Goal: Information Seeking & Learning: Learn about a topic

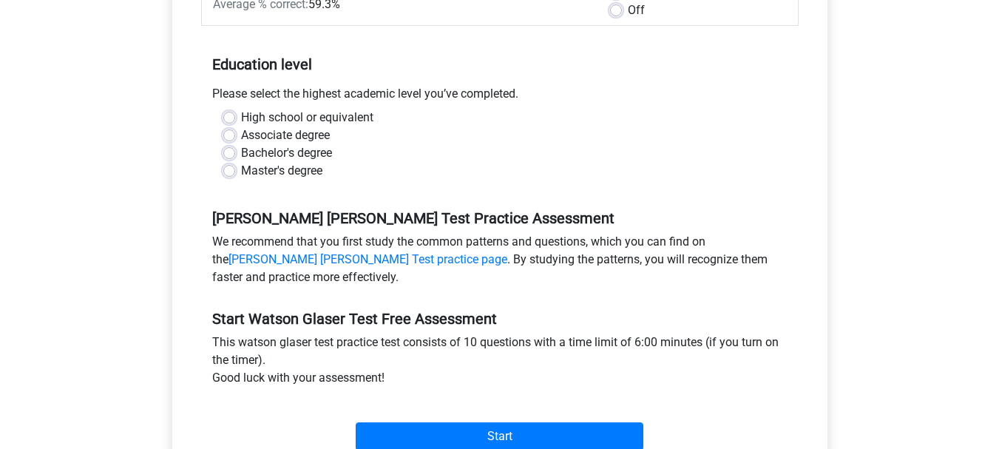
scroll to position [233, 0]
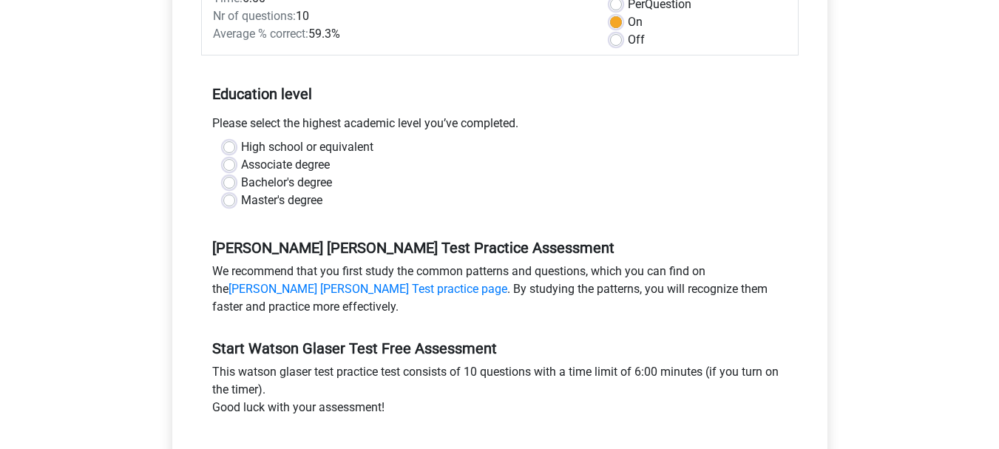
click at [237, 180] on div "Bachelor's degree" at bounding box center [499, 183] width 553 height 18
click at [241, 180] on label "Bachelor's degree" at bounding box center [286, 183] width 91 height 18
click at [227, 180] on input "Bachelor's degree" at bounding box center [229, 181] width 12 height 15
radio input "true"
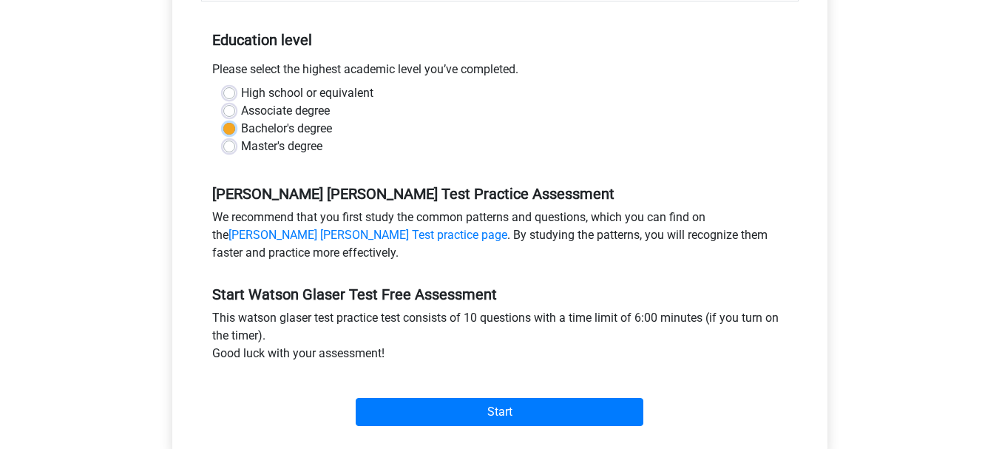
scroll to position [292, 0]
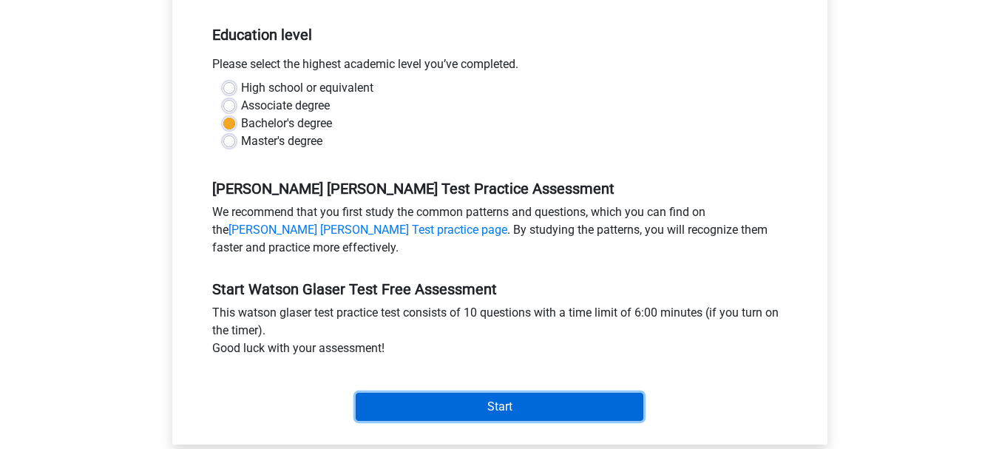
click at [579, 397] on input "Start" at bounding box center [500, 406] width 288 height 28
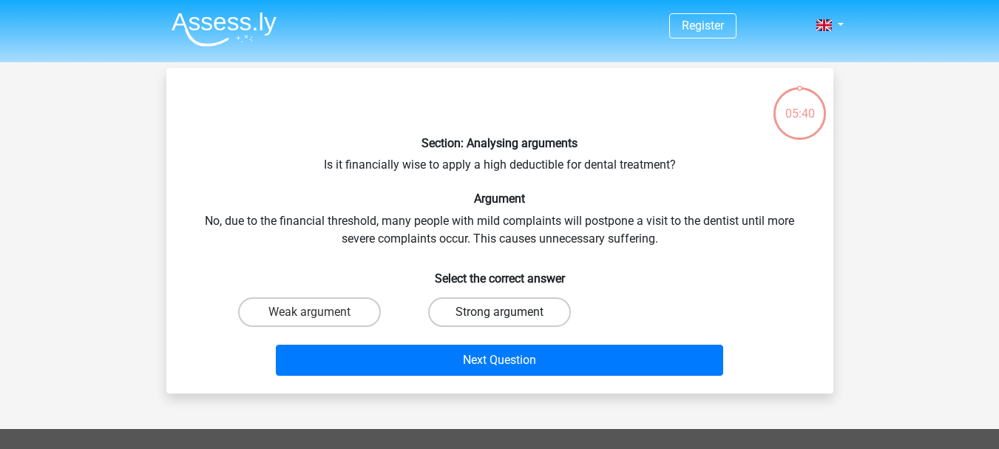
click at [524, 320] on label "Strong argument" at bounding box center [499, 312] width 143 height 30
click at [509, 320] on input "Strong argument" at bounding box center [504, 317] width 10 height 10
radio input "true"
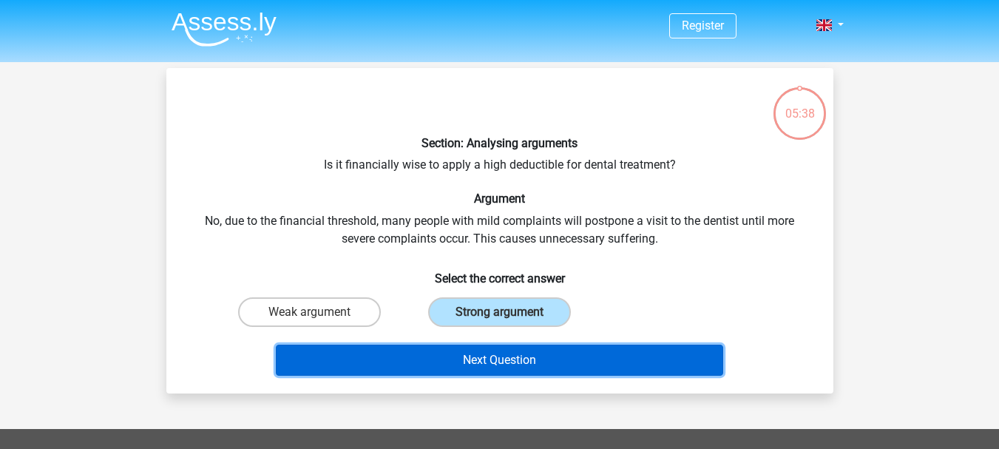
click at [523, 366] on button "Next Question" at bounding box center [499, 359] width 447 height 31
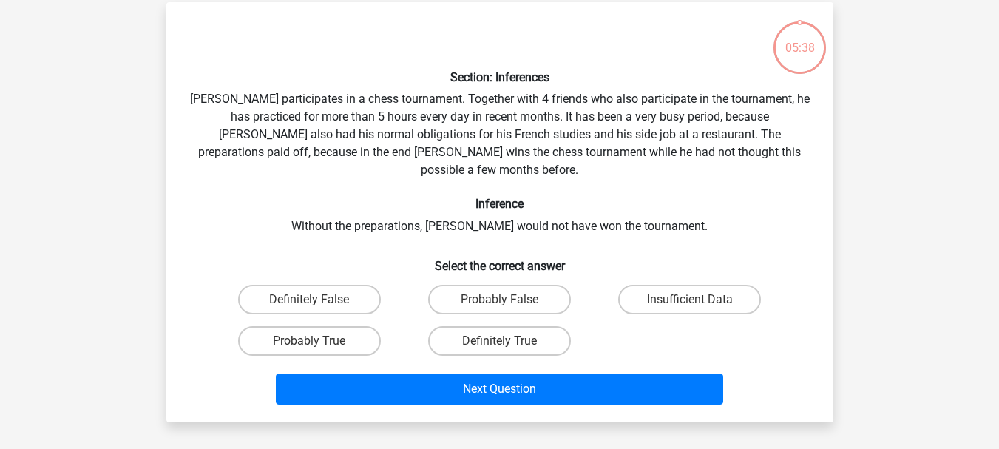
scroll to position [68, 0]
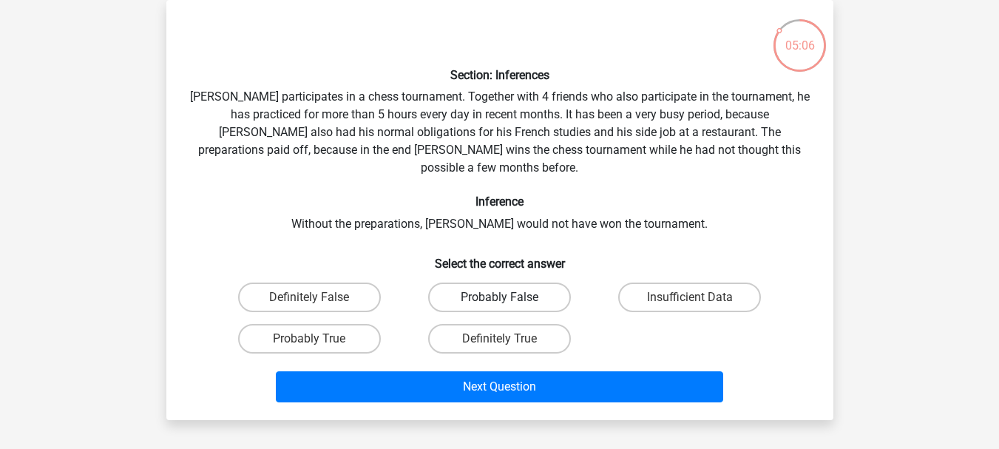
click at [524, 282] on label "Probably False" at bounding box center [499, 297] width 143 height 30
click at [509, 297] on input "Probably False" at bounding box center [504, 302] width 10 height 10
radio input "true"
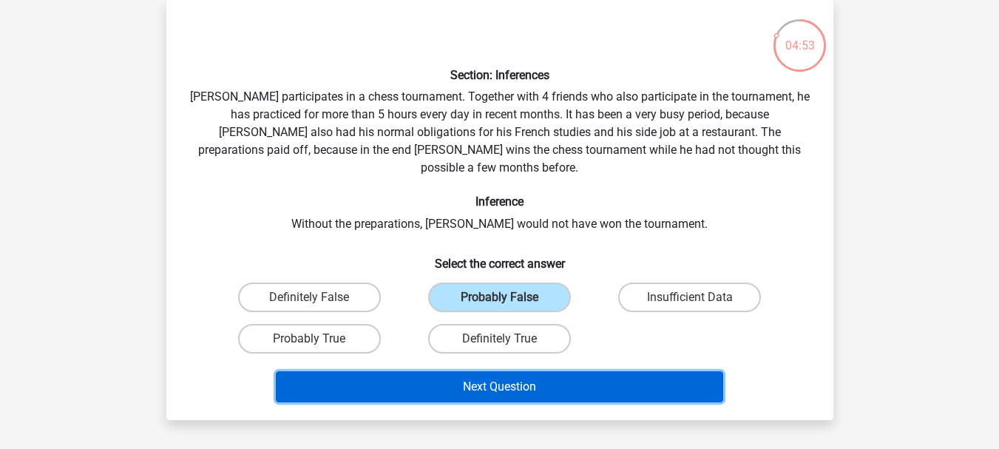
click at [548, 378] on button "Next Question" at bounding box center [499, 386] width 447 height 31
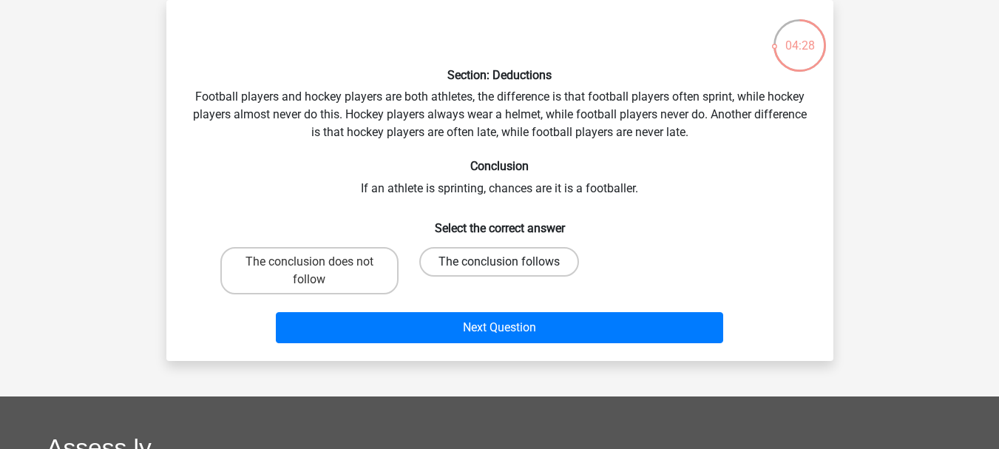
click at [541, 271] on label "The conclusion follows" at bounding box center [499, 262] width 160 height 30
click at [509, 271] on input "The conclusion follows" at bounding box center [504, 267] width 10 height 10
radio input "true"
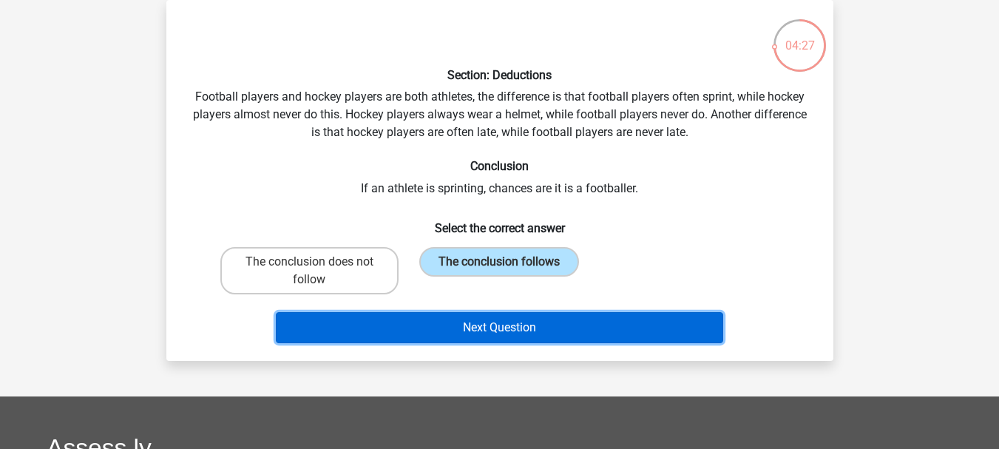
click at [543, 332] on button "Next Question" at bounding box center [499, 327] width 447 height 31
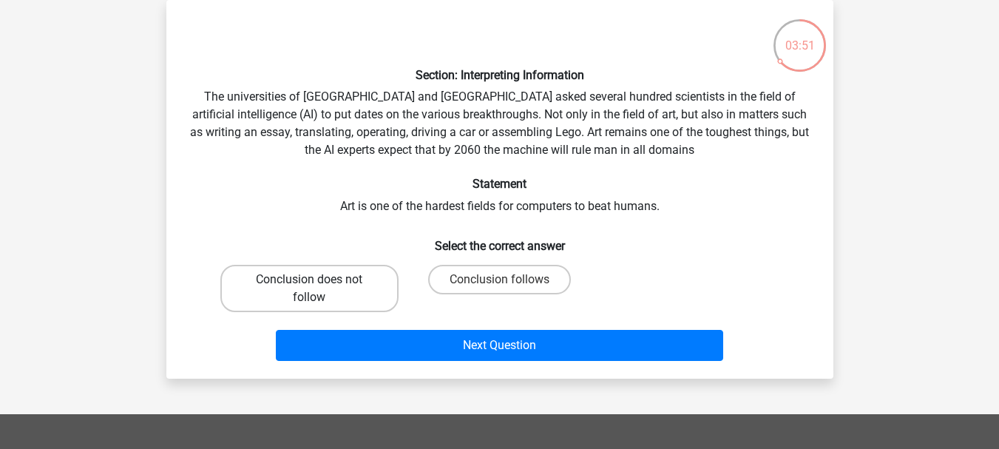
click at [287, 291] on label "Conclusion does not follow" at bounding box center [309, 288] width 178 height 47
click at [309, 289] on input "Conclusion does not follow" at bounding box center [314, 284] width 10 height 10
radio input "true"
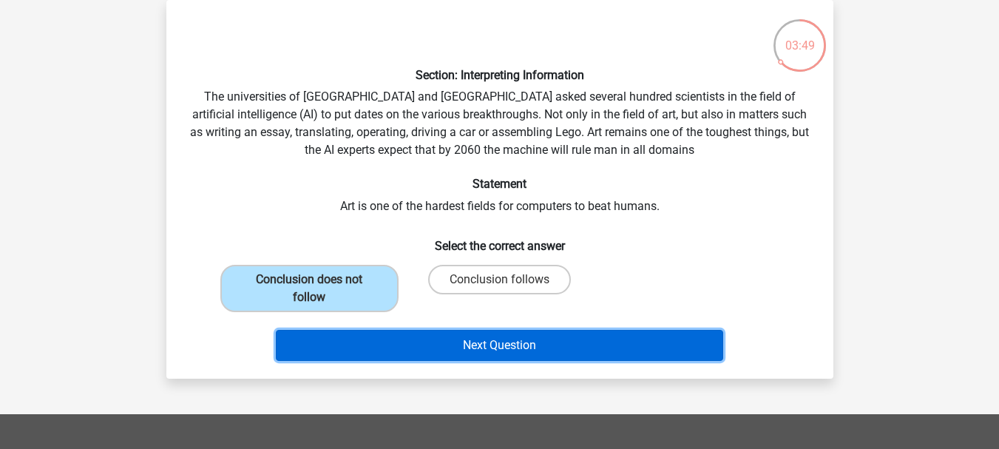
click at [533, 352] on button "Next Question" at bounding box center [499, 345] width 447 height 31
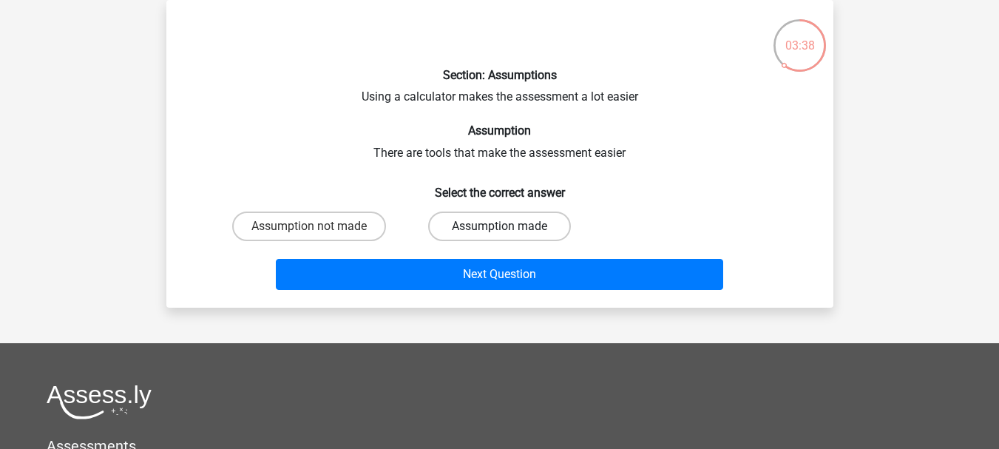
click at [536, 226] on label "Assumption made" at bounding box center [499, 226] width 143 height 30
click at [509, 226] on input "Assumption made" at bounding box center [504, 231] width 10 height 10
radio input "true"
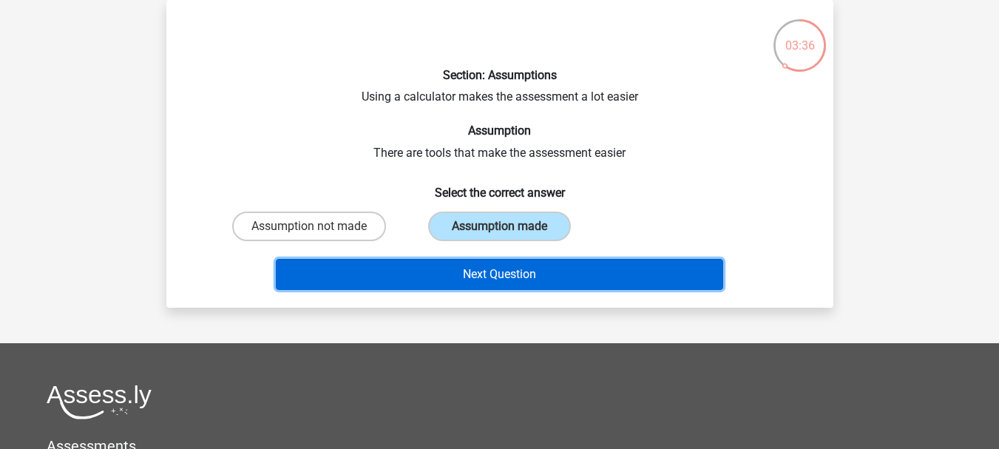
click at [554, 279] on button "Next Question" at bounding box center [499, 274] width 447 height 31
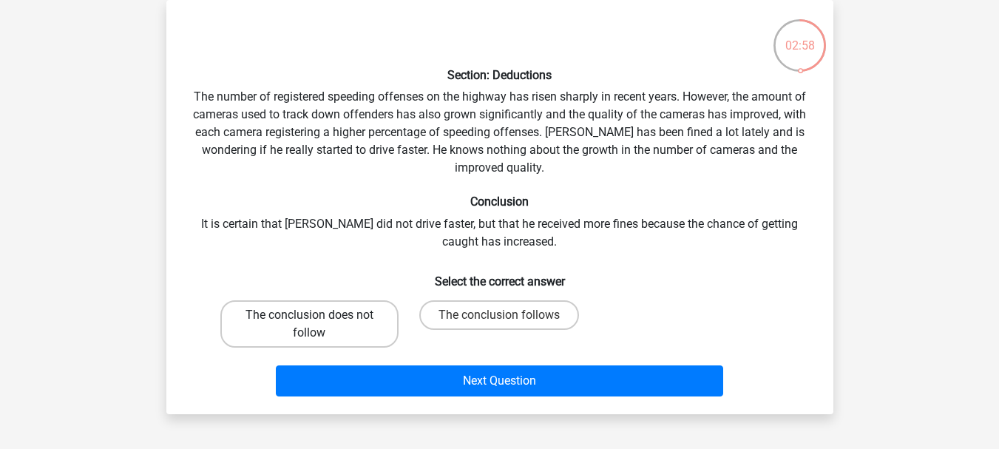
click at [339, 326] on label "The conclusion does not follow" at bounding box center [309, 323] width 178 height 47
click at [319, 324] on input "The conclusion does not follow" at bounding box center [314, 320] width 10 height 10
radio input "true"
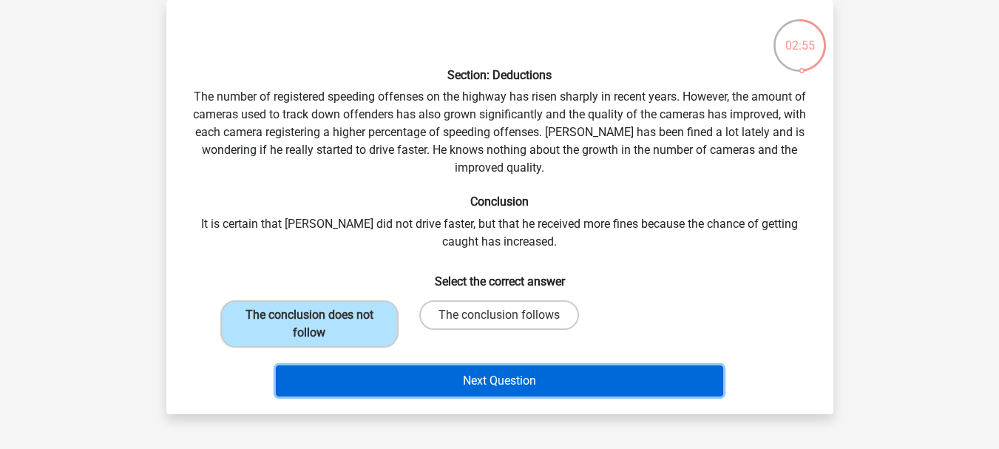
click at [509, 382] on button "Next Question" at bounding box center [499, 380] width 447 height 31
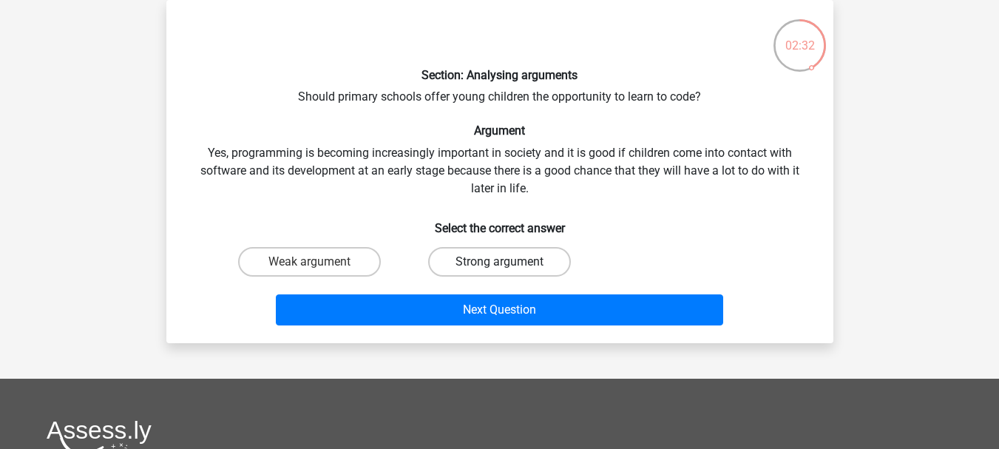
click at [514, 273] on label "Strong argument" at bounding box center [499, 262] width 143 height 30
click at [509, 271] on input "Strong argument" at bounding box center [504, 267] width 10 height 10
radio input "true"
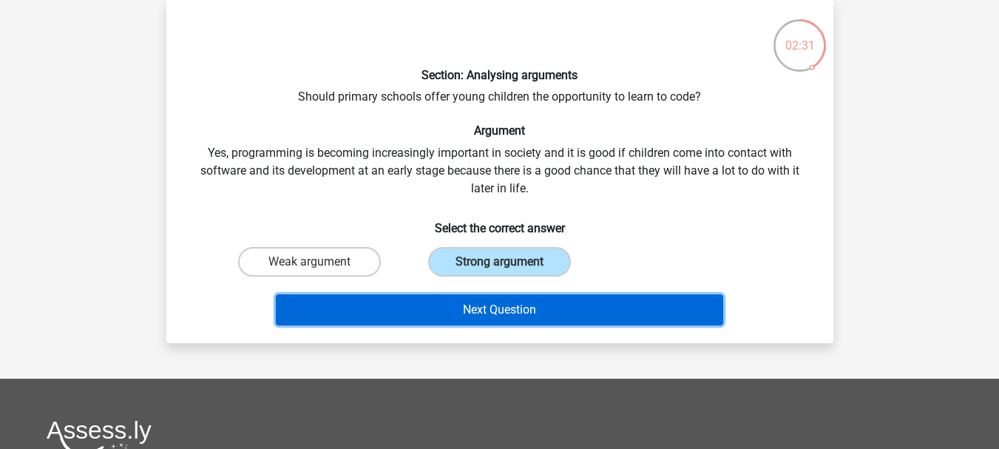
click at [553, 320] on button "Next Question" at bounding box center [499, 309] width 447 height 31
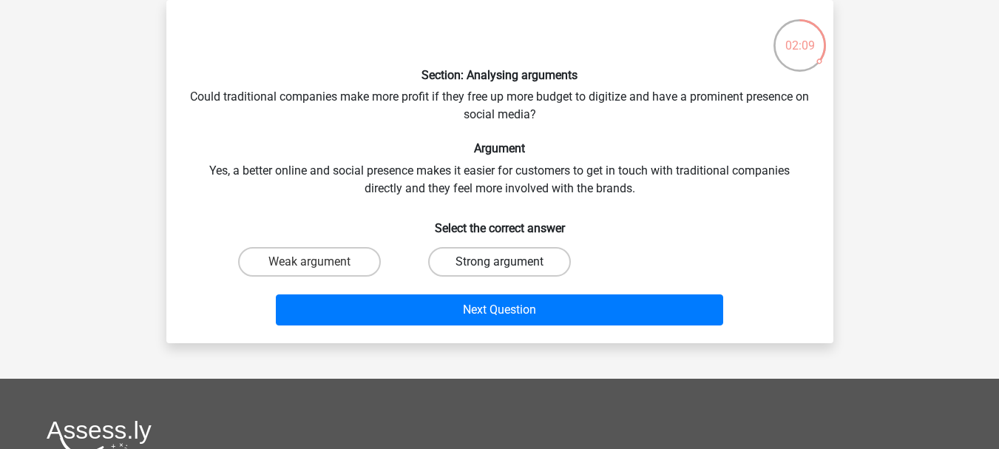
click at [537, 262] on label "Strong argument" at bounding box center [499, 262] width 143 height 30
click at [509, 262] on input "Strong argument" at bounding box center [504, 267] width 10 height 10
radio input "true"
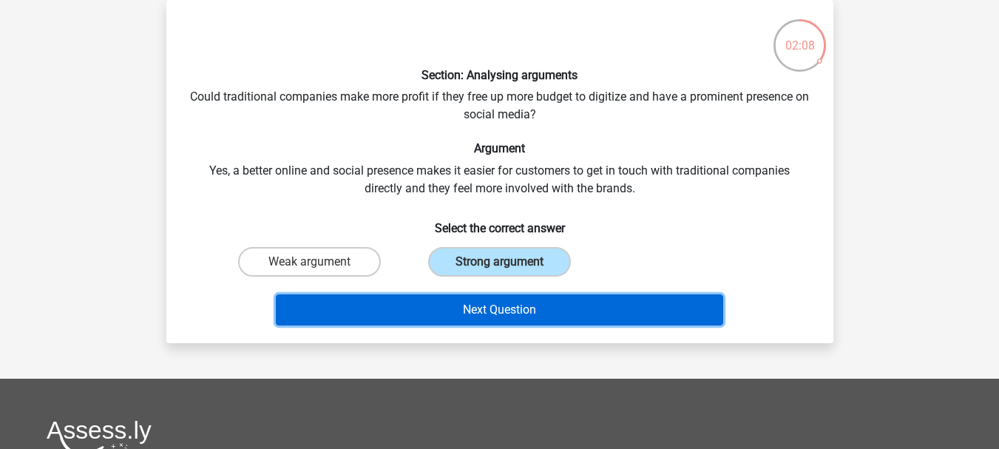
click at [553, 310] on button "Next Question" at bounding box center [499, 309] width 447 height 31
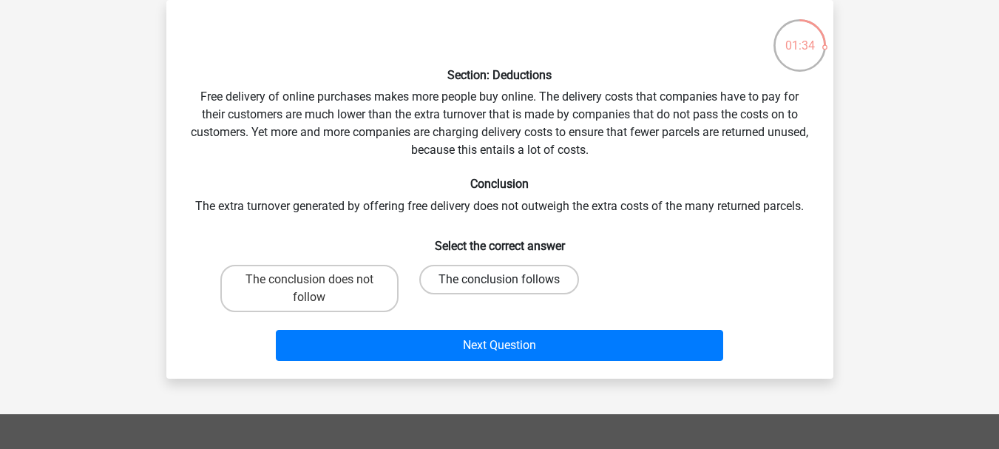
click at [459, 278] on label "The conclusion follows" at bounding box center [499, 280] width 160 height 30
click at [499, 279] on input "The conclusion follows" at bounding box center [504, 284] width 10 height 10
radio input "true"
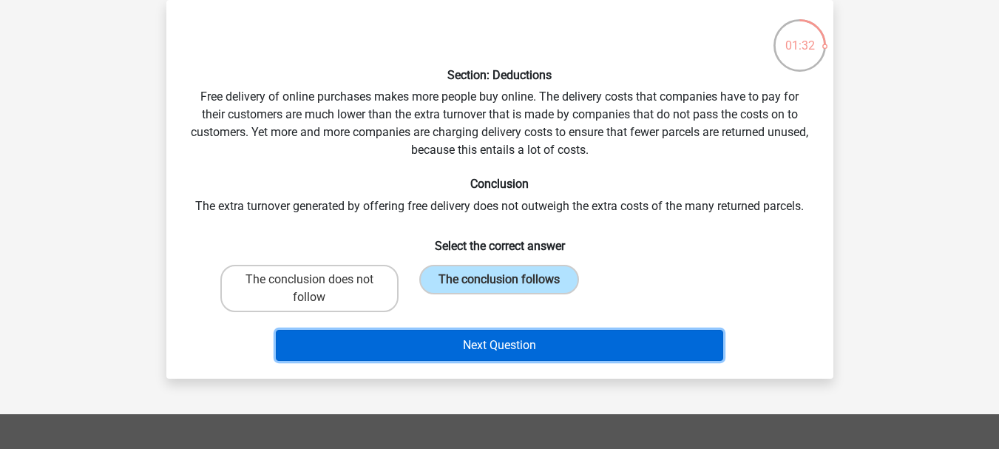
click at [523, 353] on button "Next Question" at bounding box center [499, 345] width 447 height 31
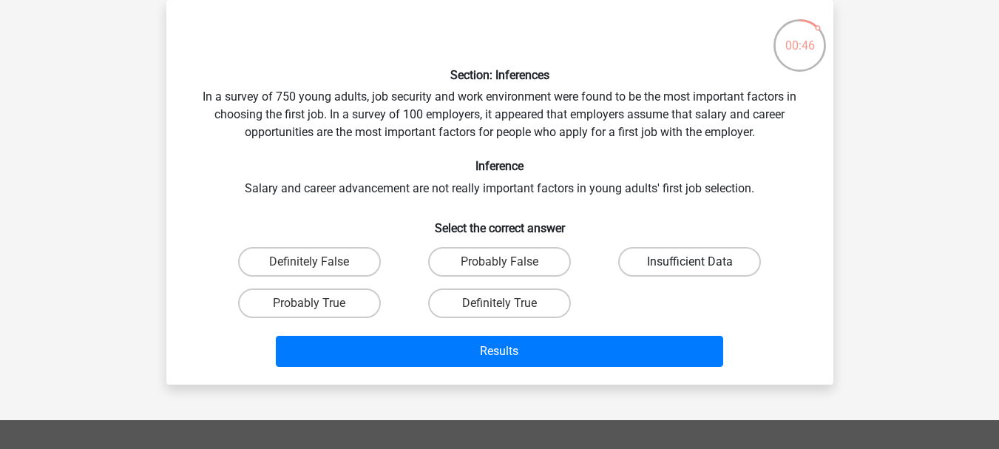
click at [682, 262] on label "Insufficient Data" at bounding box center [689, 262] width 143 height 30
click at [690, 262] on input "Insufficient Data" at bounding box center [695, 267] width 10 height 10
radio input "true"
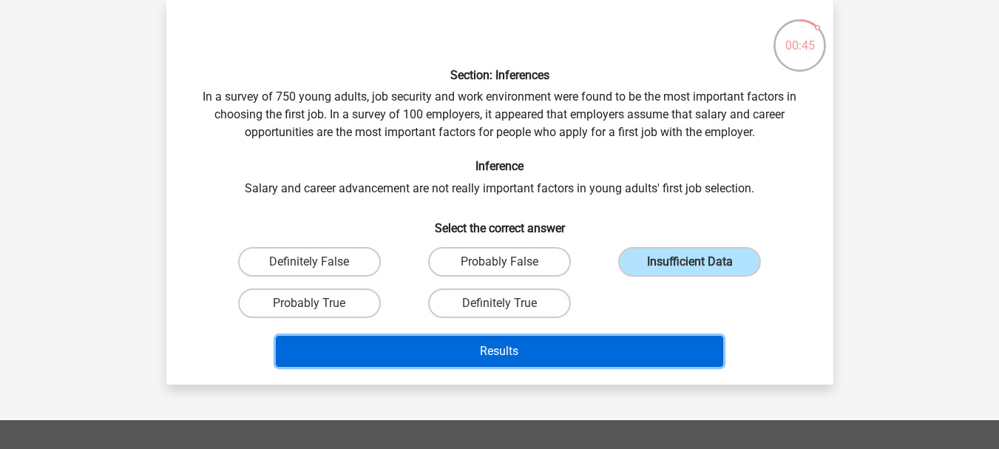
click at [607, 362] on button "Results" at bounding box center [499, 351] width 447 height 31
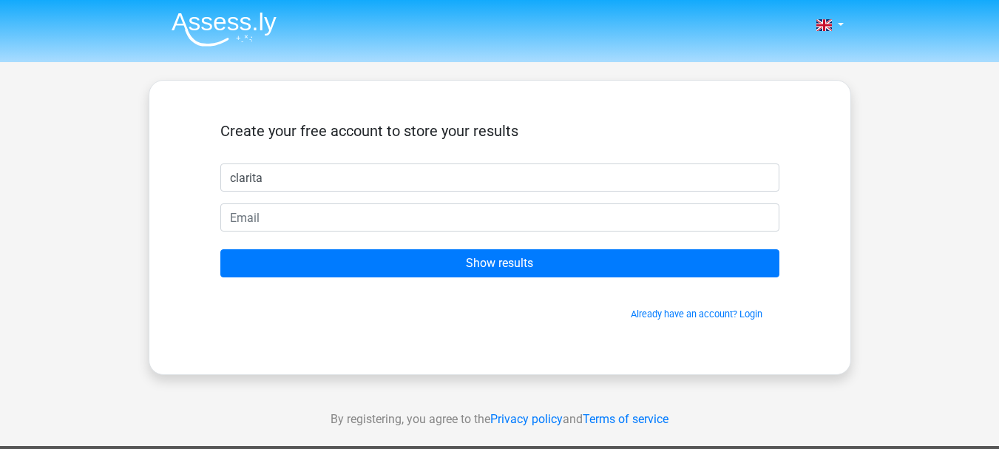
type input "clarita"
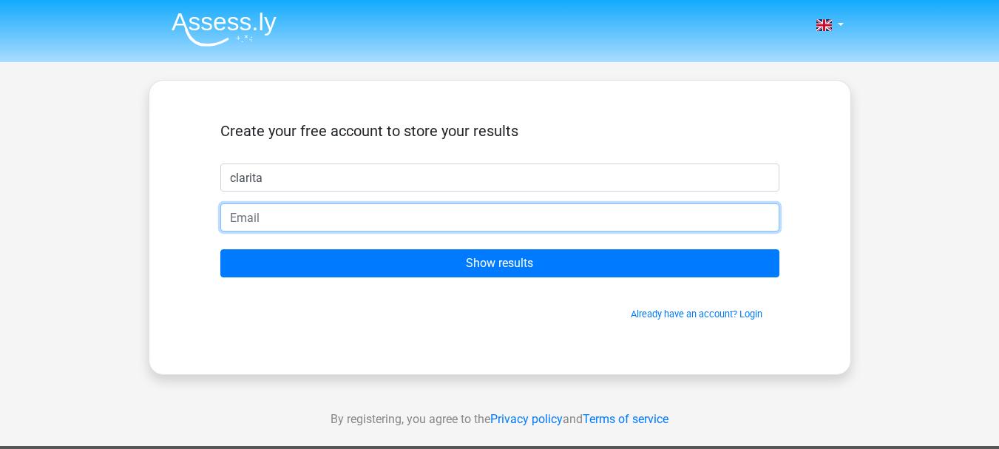
click at [495, 221] on input "email" at bounding box center [499, 217] width 559 height 28
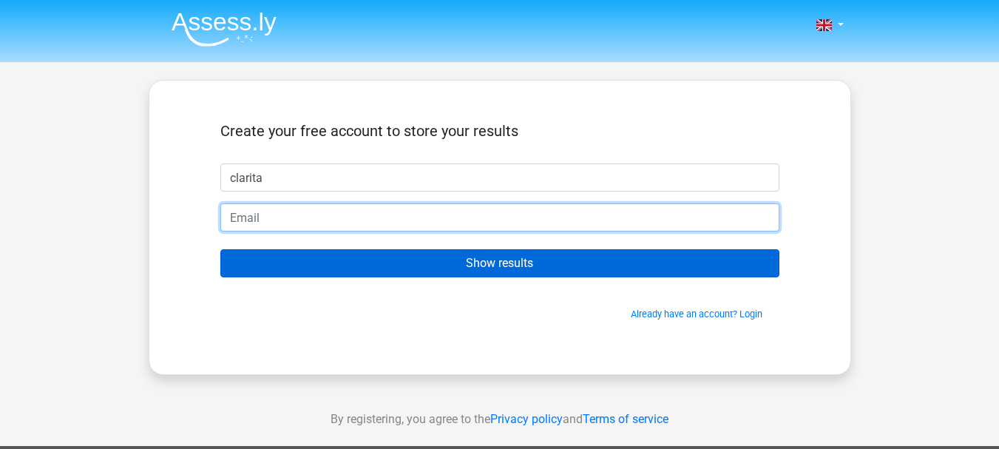
type input "cbk4dv@gmail.com"
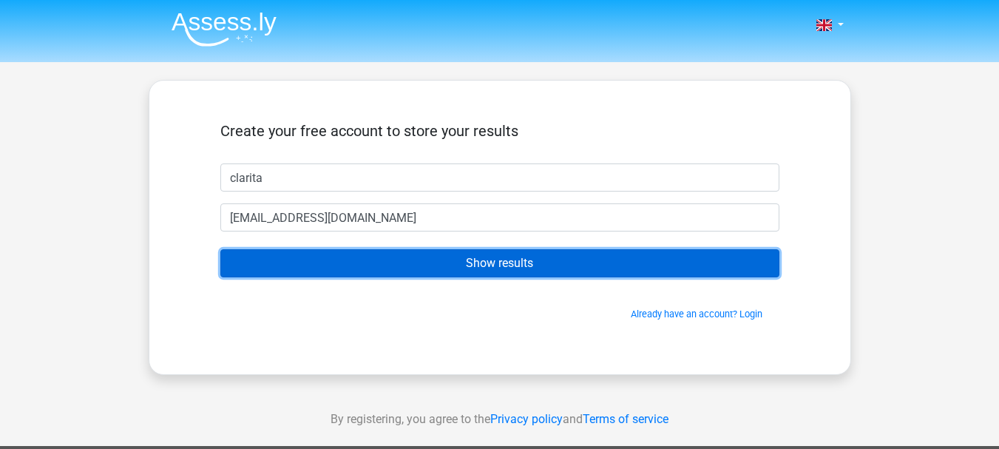
click at [532, 261] on input "Show results" at bounding box center [499, 263] width 559 height 28
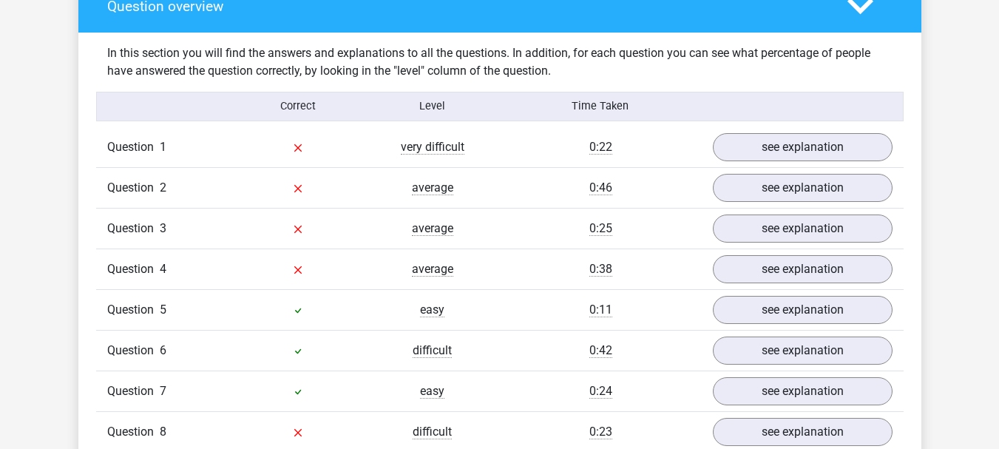
scroll to position [1122, 0]
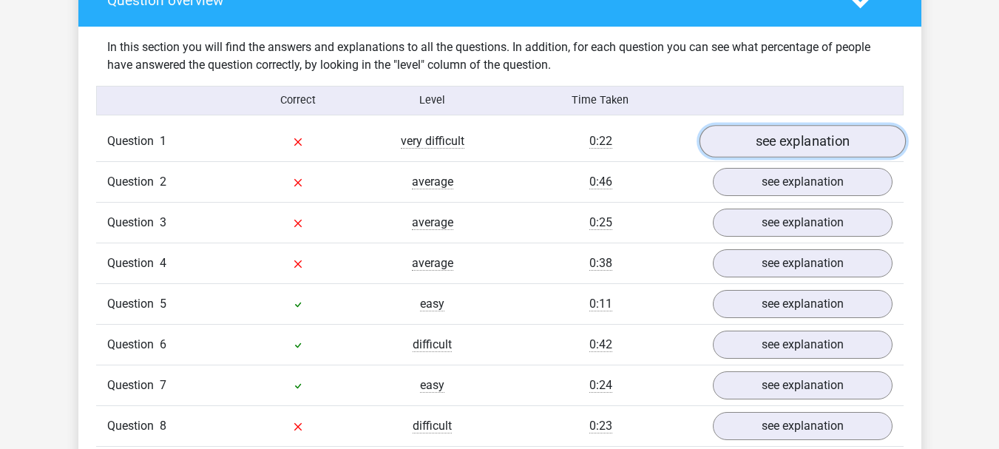
click at [819, 146] on link "see explanation" at bounding box center [801, 141] width 206 height 33
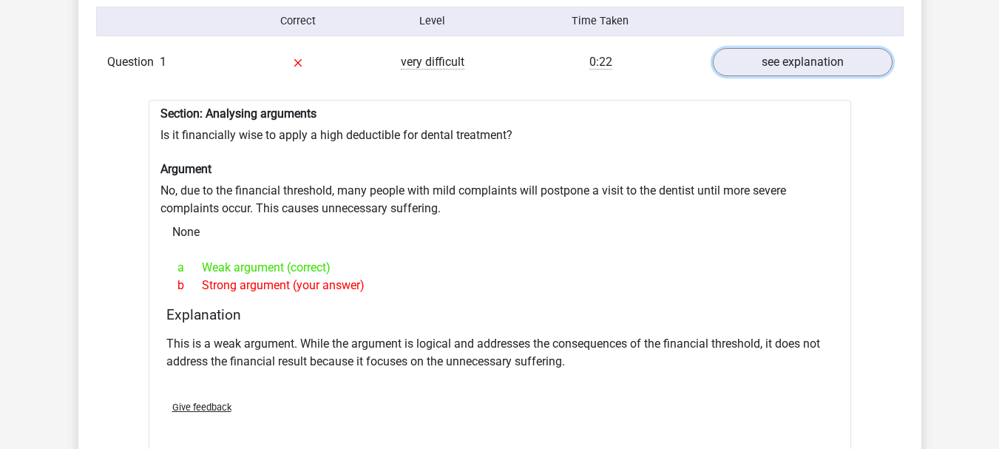
scroll to position [1211, 0]
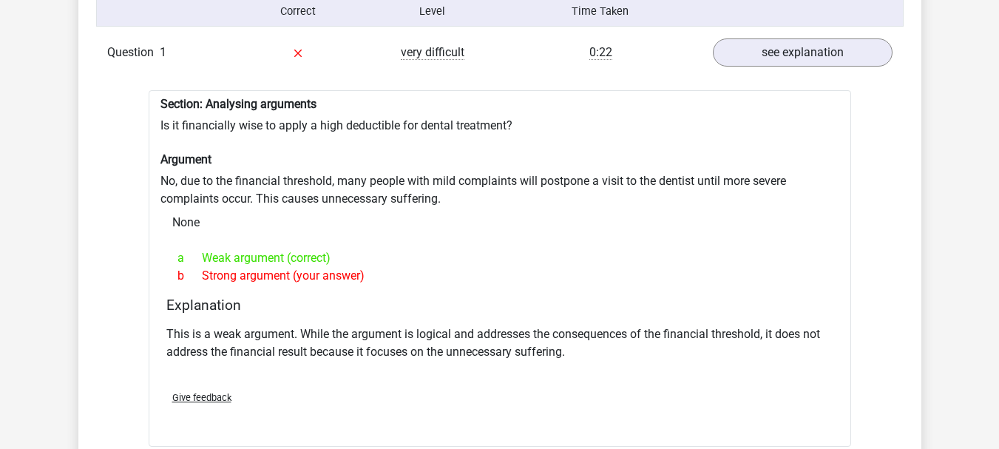
click at [309, 338] on p "This is a weak argument. While the argument is logical and addresses the conseq…" at bounding box center [499, 342] width 667 height 35
